Goal: Transaction & Acquisition: Book appointment/travel/reservation

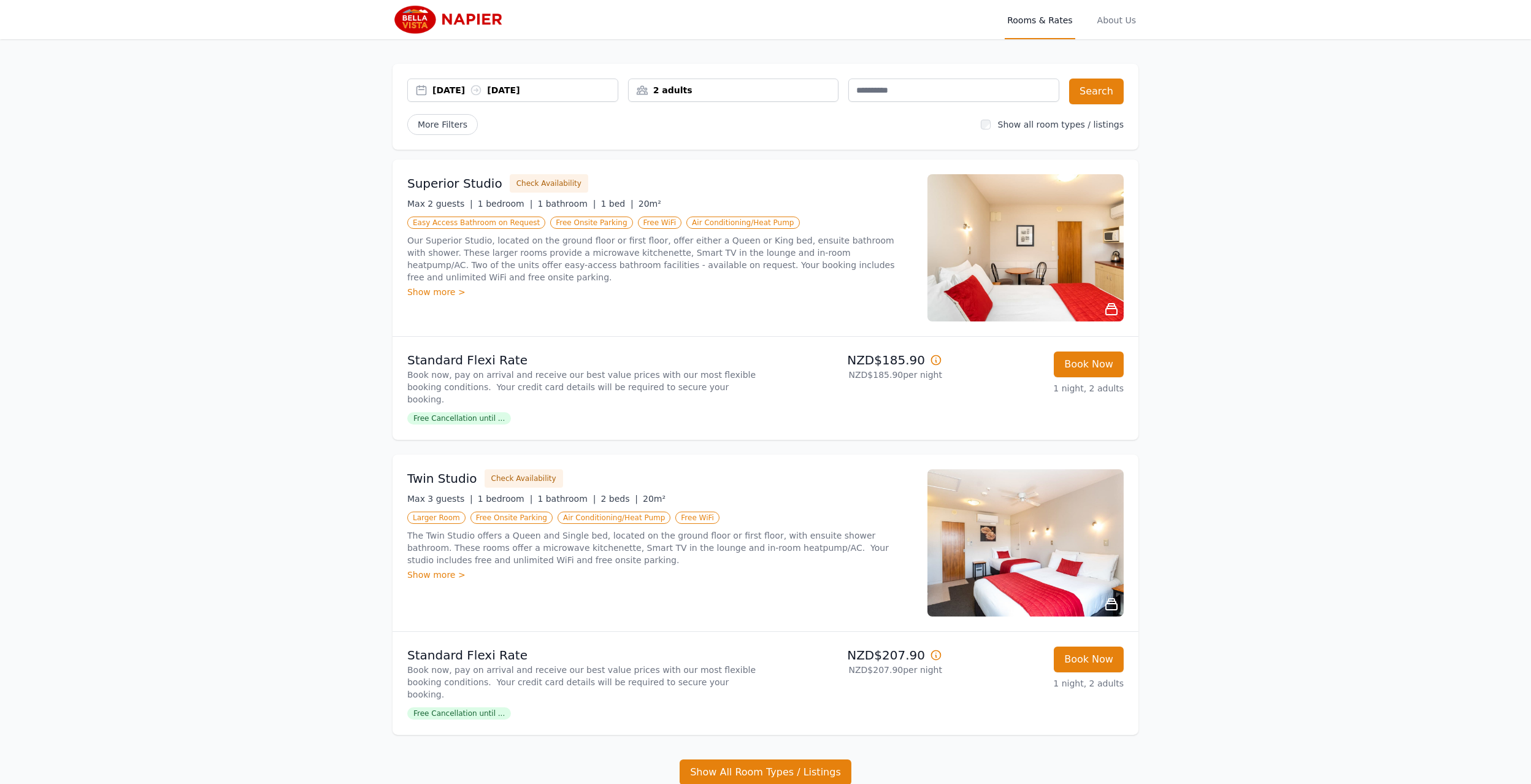
click at [1351, 409] on div "Open main menu Rooms & Rates About Us 23 Aug 2025 24 Aug 2025 2 adults Search M…" at bounding box center [765, 447] width 1531 height 896
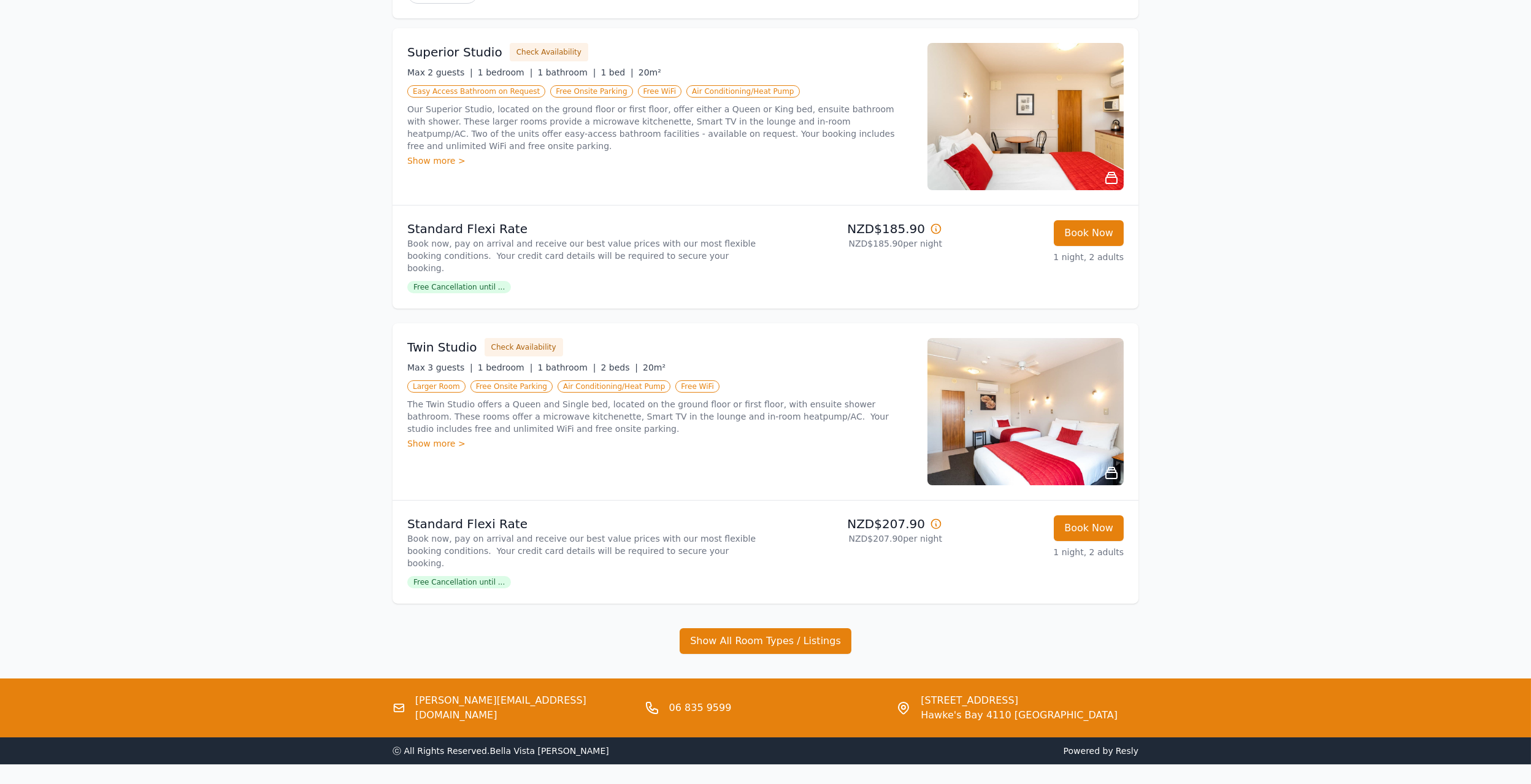
scroll to position [145, 0]
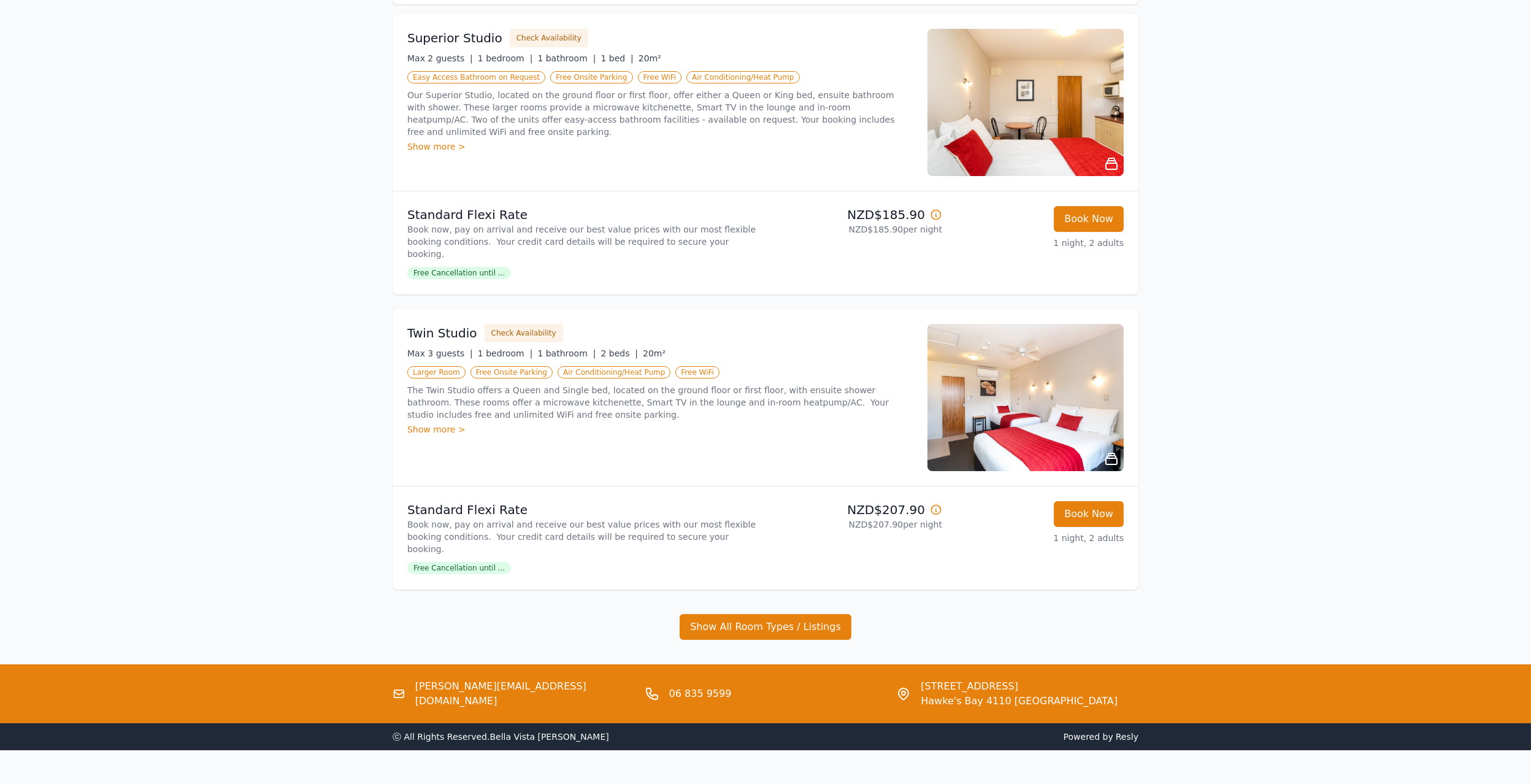
click at [1236, 554] on div "Open main menu Rooms & Rates About Us 23 Aug 2025 24 Aug 2025 2 adults Search M…" at bounding box center [765, 302] width 1531 height 896
click at [1236, 340] on div "Open main menu Rooms & Rates About Us 23 Aug 2025 24 Aug 2025 2 adults Search M…" at bounding box center [765, 302] width 1531 height 896
click at [1178, 541] on div "Open main menu Rooms & Rates About Us 23 Aug 2025 24 Aug 2025 2 adults Search M…" at bounding box center [765, 302] width 1531 height 896
click at [873, 614] on div "Show All Room Types / Listings" at bounding box center [765, 627] width 746 height 26
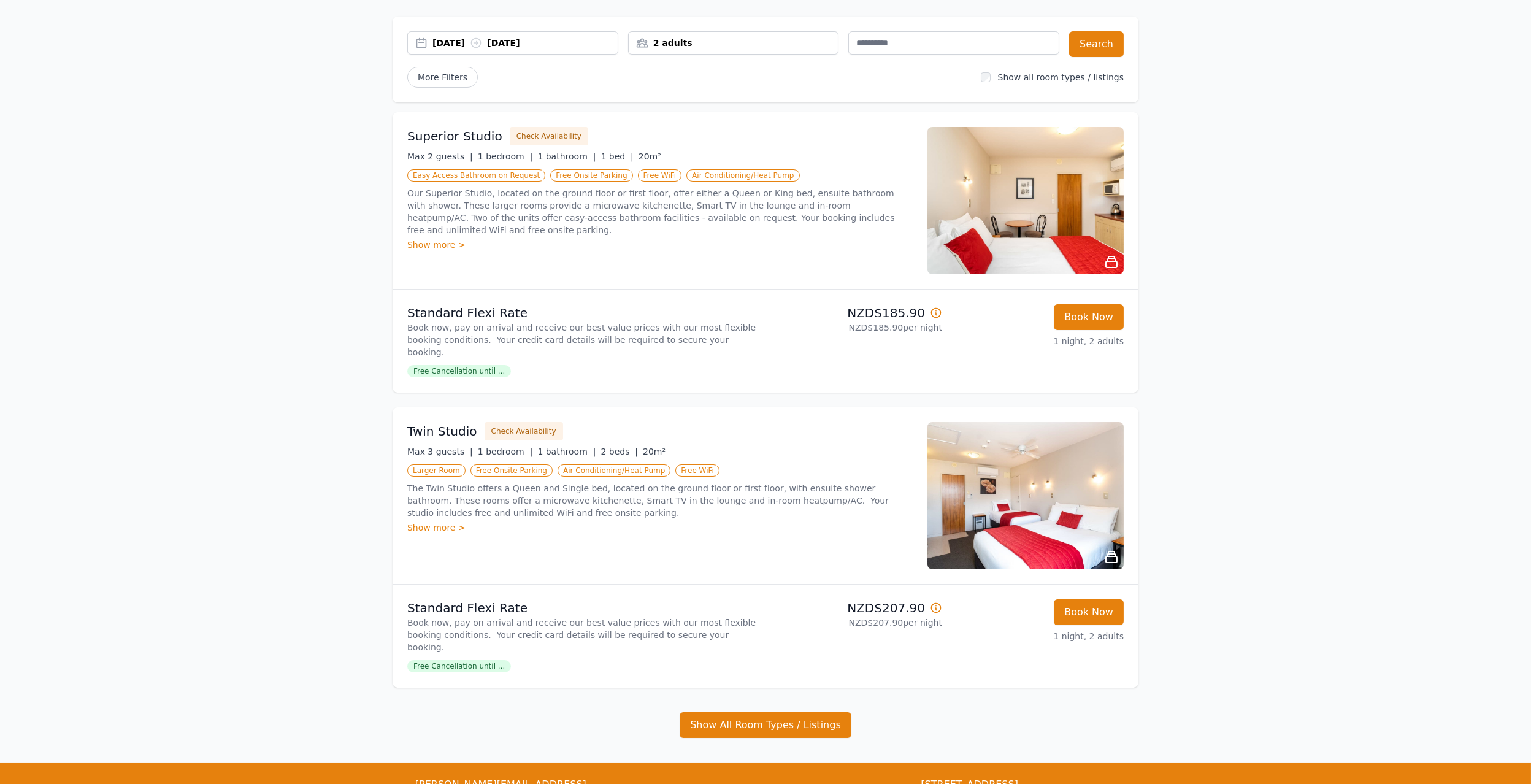
scroll to position [0, 0]
